Goal: Transaction & Acquisition: Obtain resource

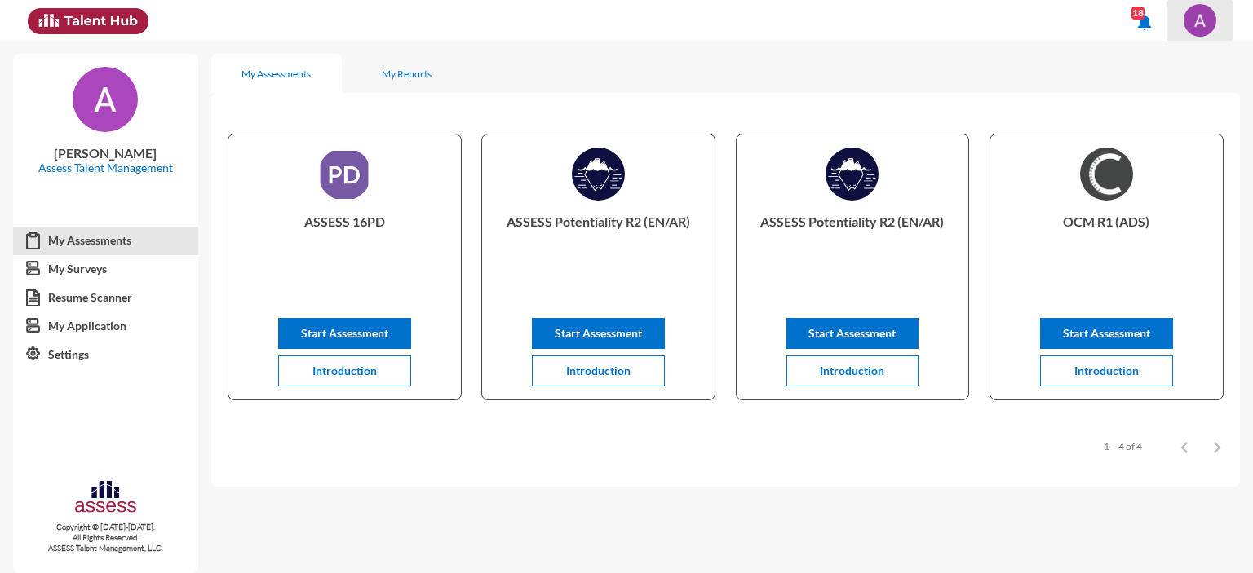
click at [1204, 20] on img at bounding box center [1199, 20] width 33 height 33
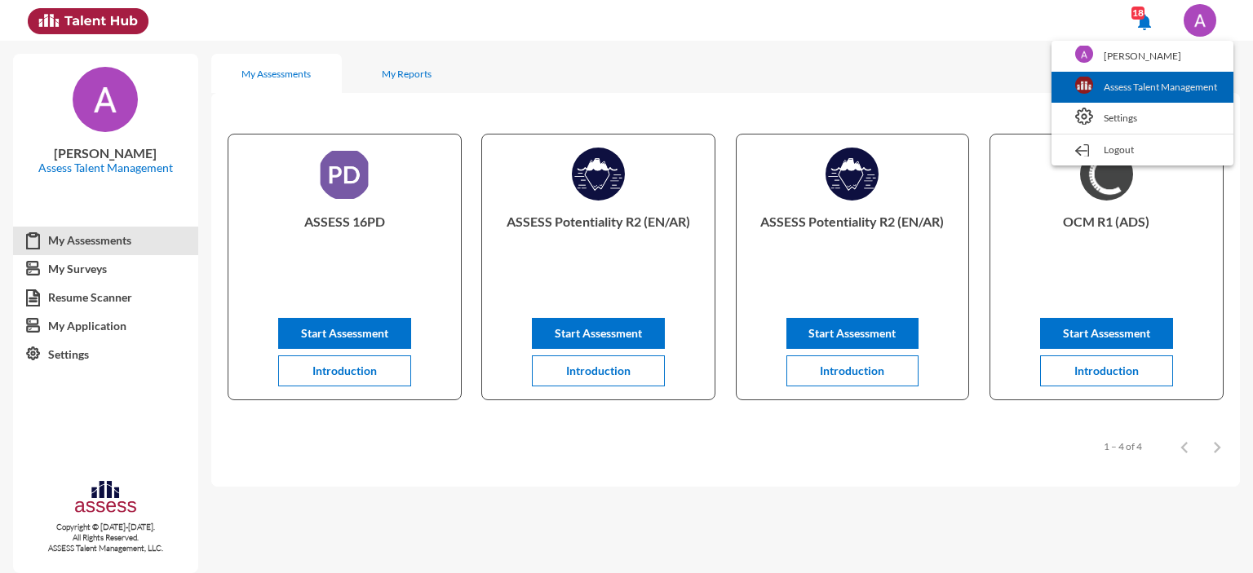
click at [1131, 90] on link "Assess Talent Management" at bounding box center [1142, 87] width 166 height 31
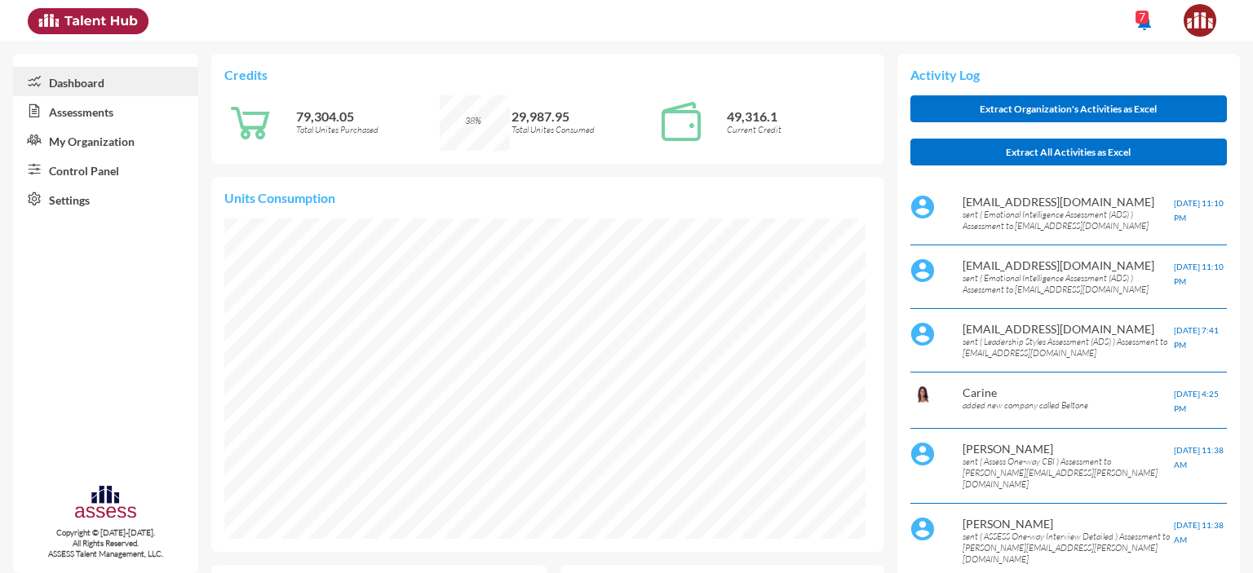
click at [72, 115] on link "Assessments" at bounding box center [105, 110] width 185 height 29
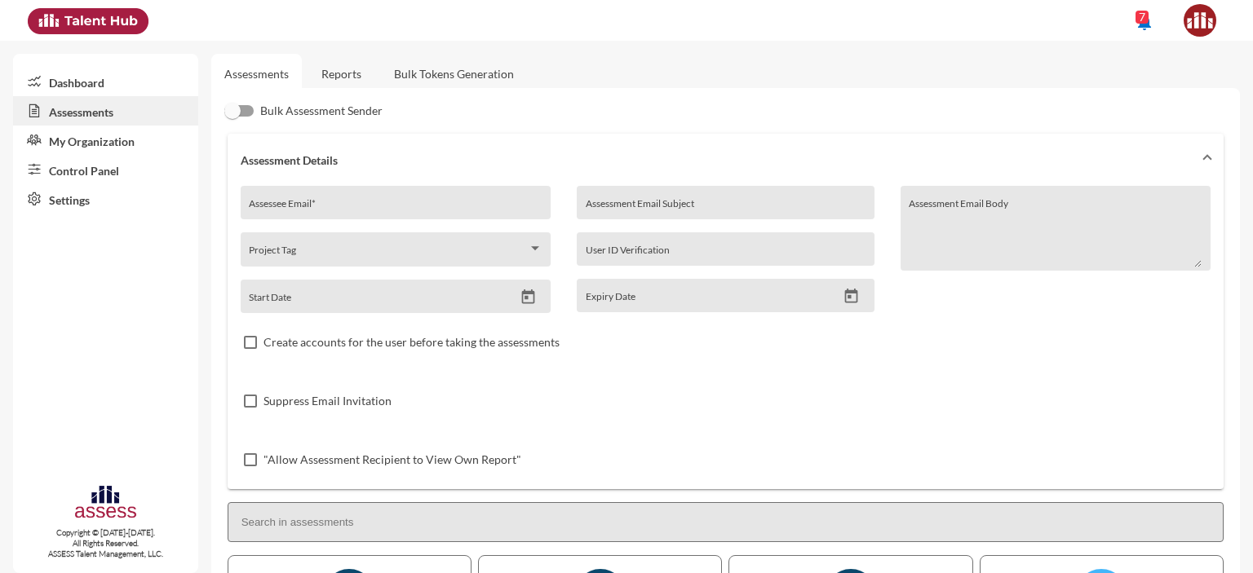
click at [343, 82] on link "Reports" at bounding box center [341, 74] width 66 height 40
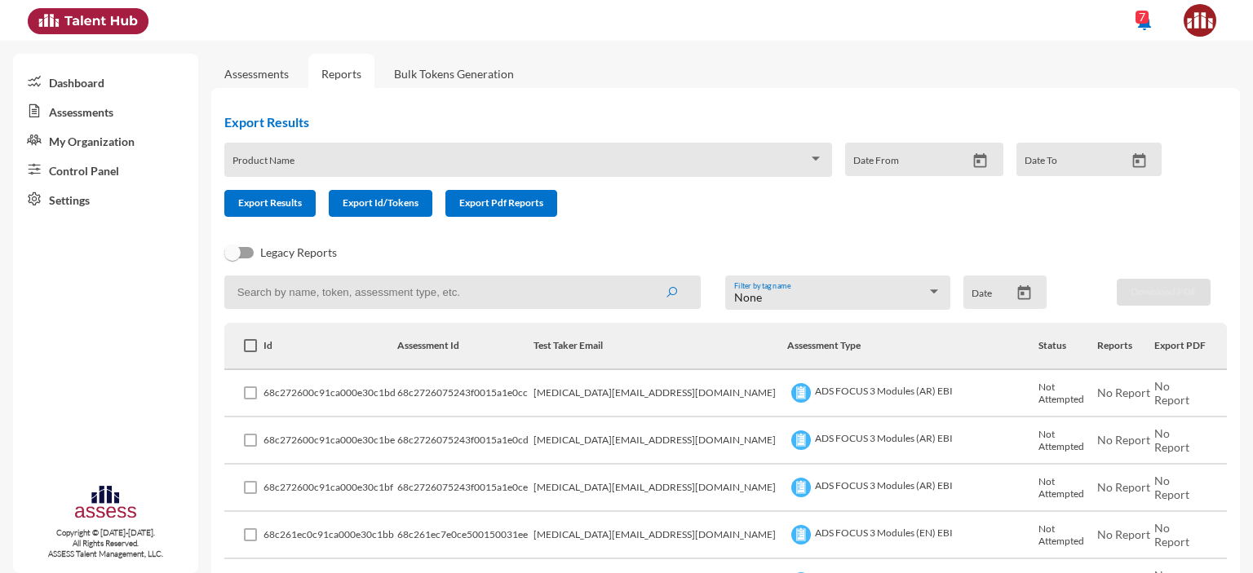
click at [298, 166] on span at bounding box center [520, 165] width 576 height 13
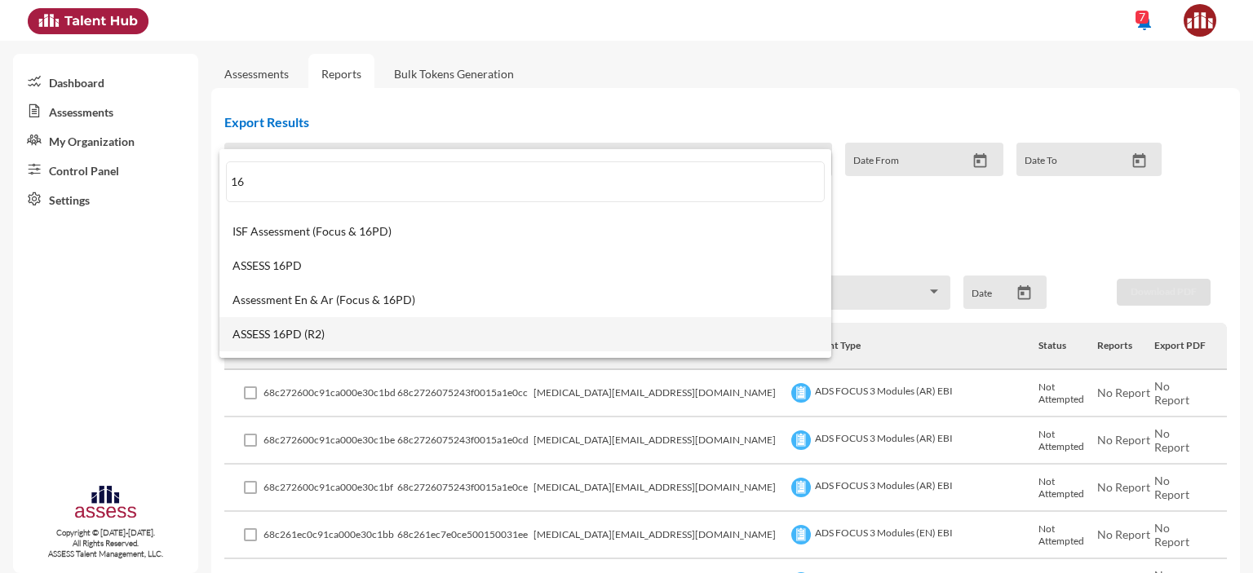
type input "16"
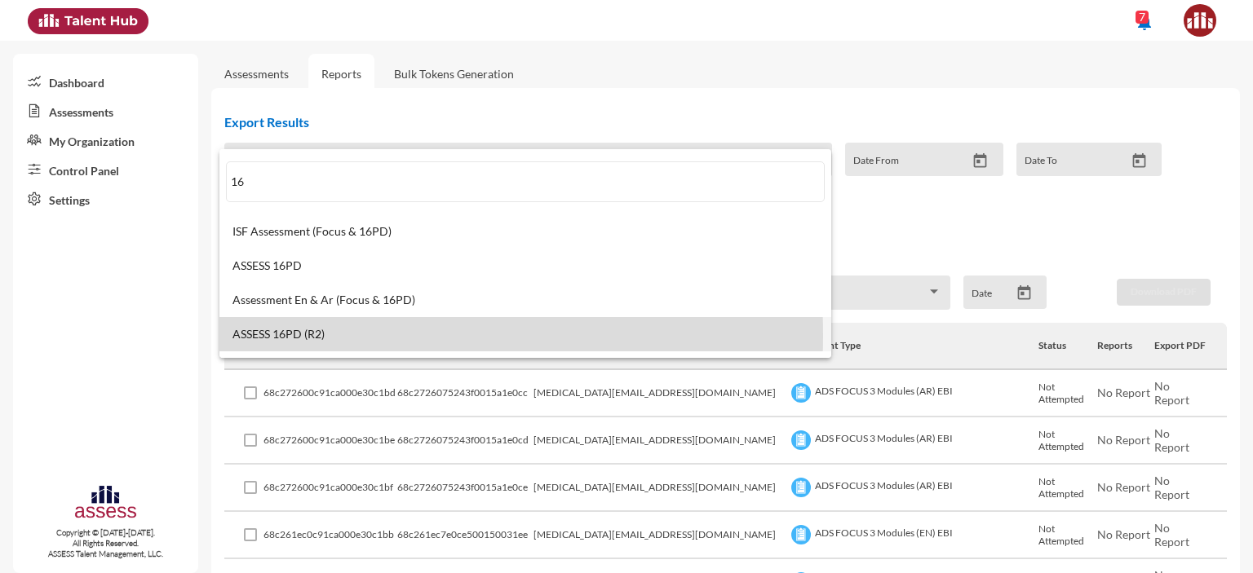
click at [287, 335] on span "ASSESS 16PD (R2)" at bounding box center [525, 334] width 586 height 13
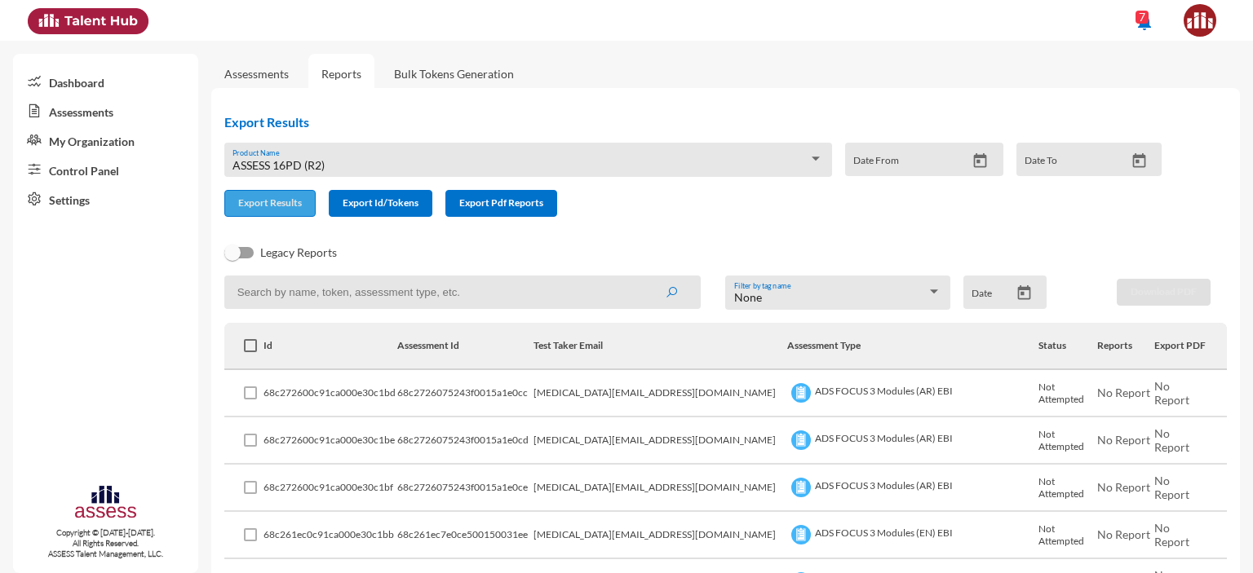
click at [268, 206] on span "Export Results" at bounding box center [270, 203] width 64 height 12
click at [374, 299] on input at bounding box center [462, 292] width 476 height 33
type input "16"
